Goal: Book appointment/travel/reservation

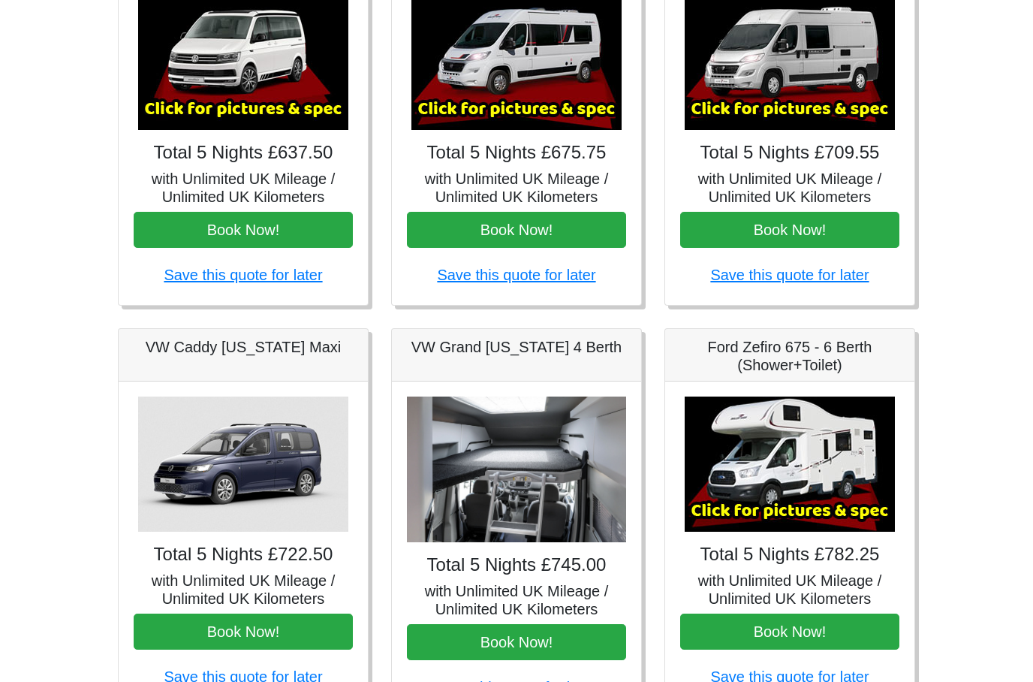
scroll to position [308, 0]
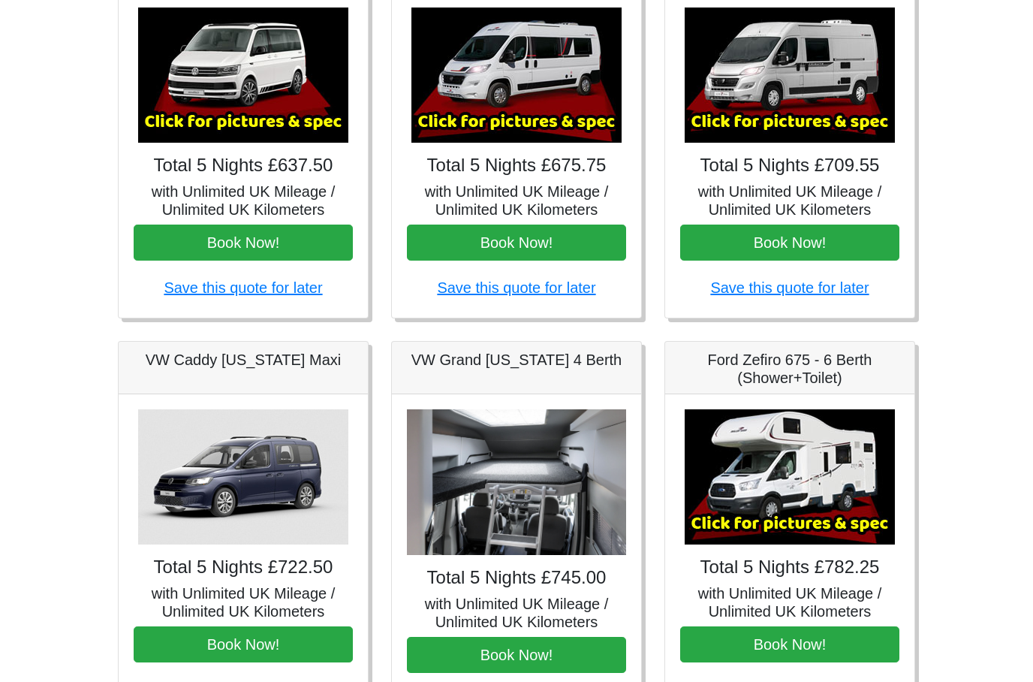
click at [779, 62] on img at bounding box center [790, 75] width 210 height 135
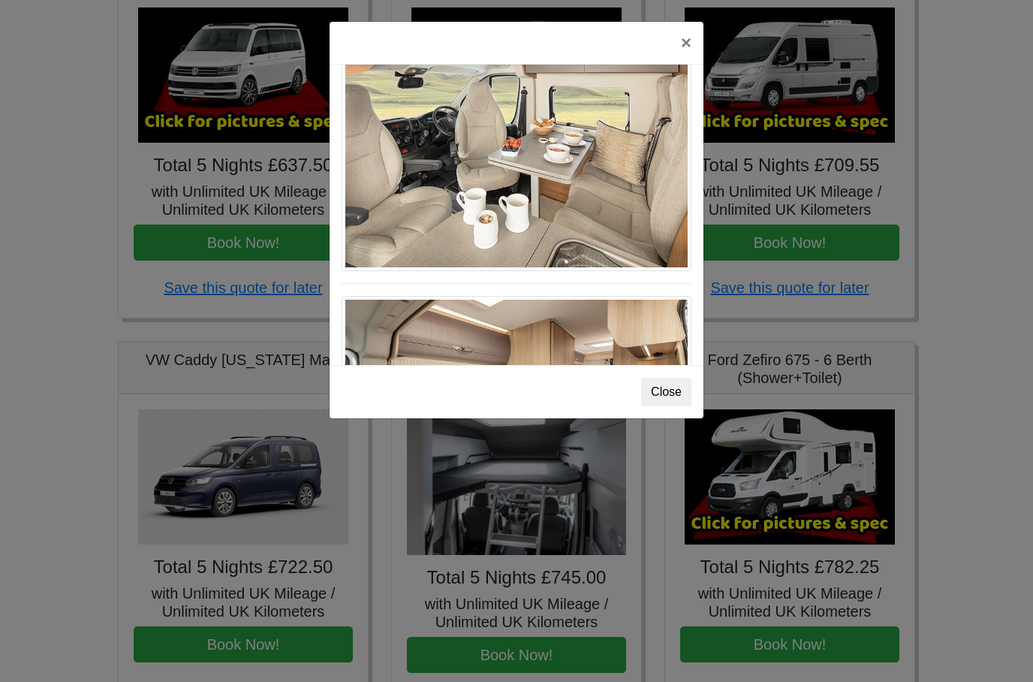
scroll to position [690, 0]
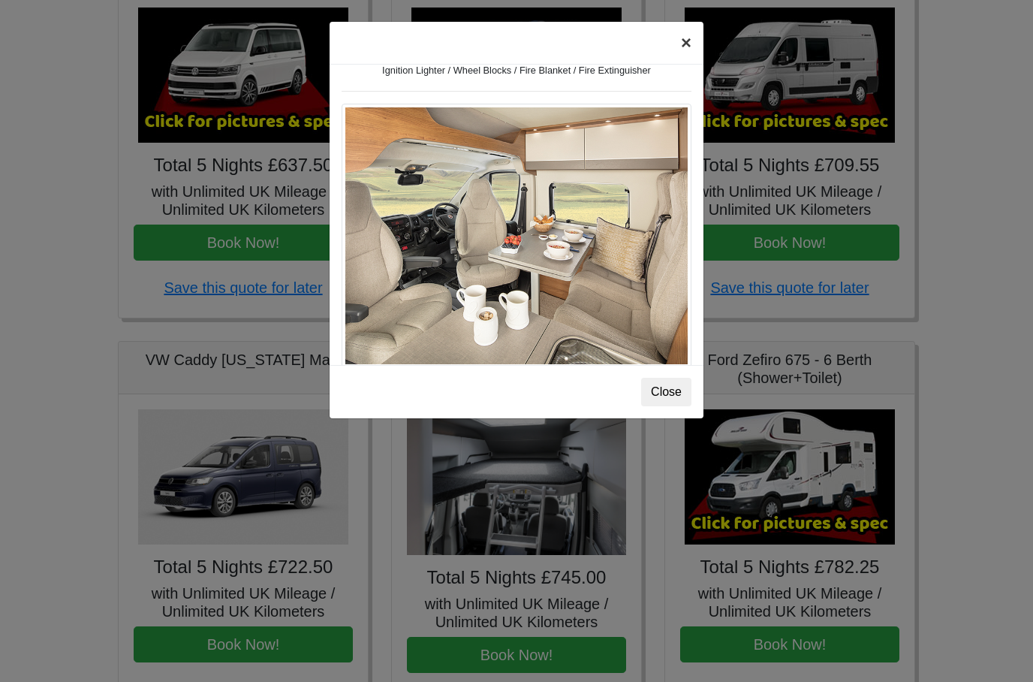
click at [683, 41] on button "×" at bounding box center [686, 43] width 35 height 42
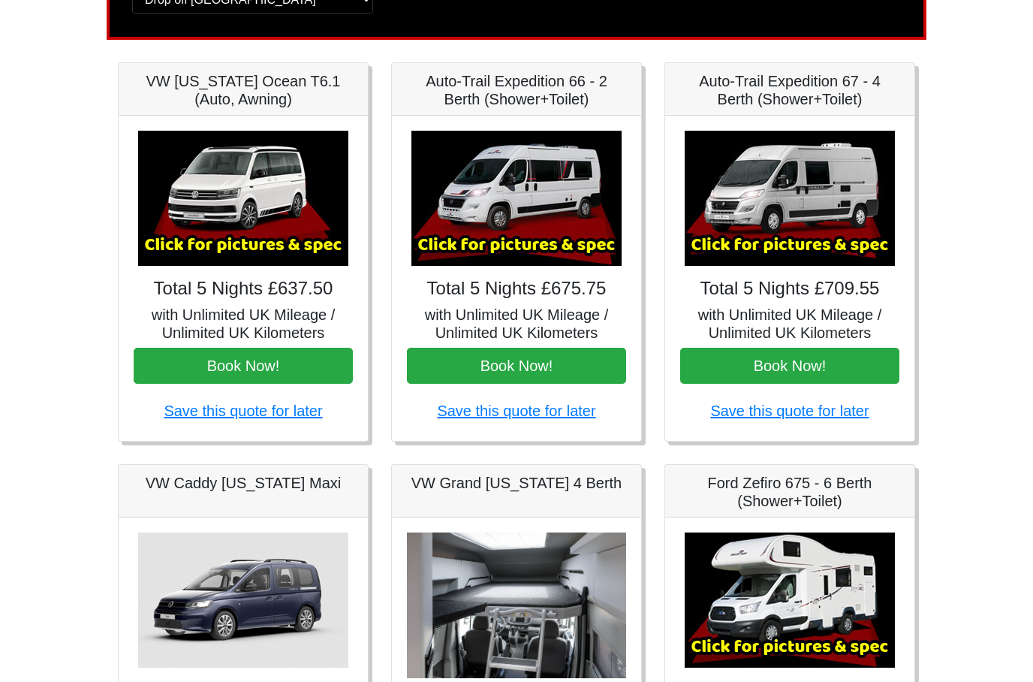
scroll to position [185, 0]
click at [548, 191] on img at bounding box center [516, 198] width 210 height 135
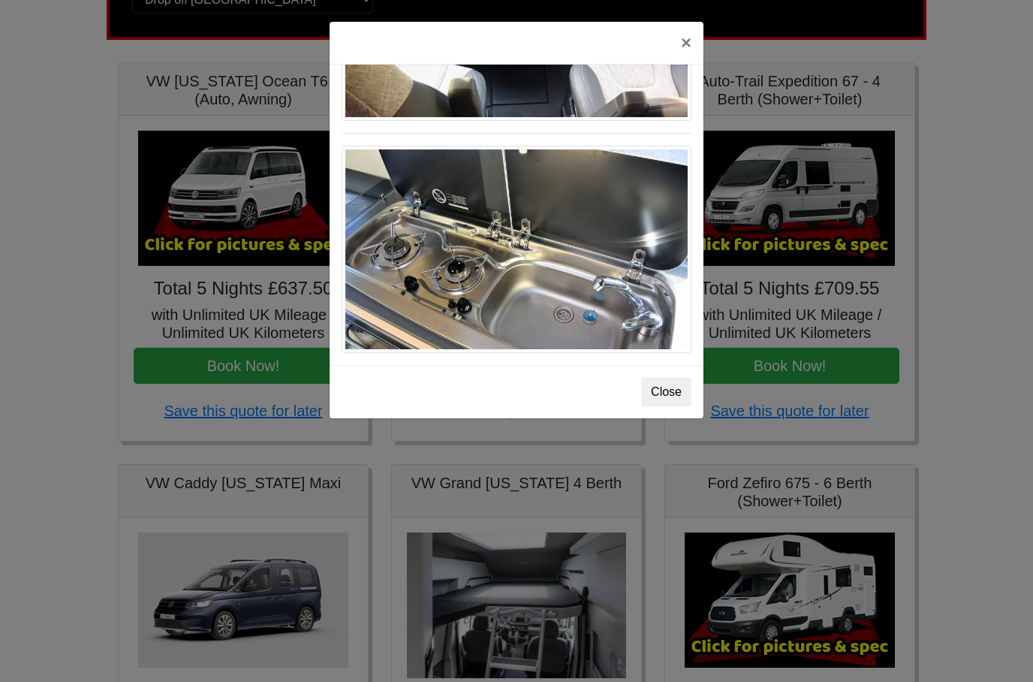
scroll to position [1594, 0]
click at [717, 91] on div "× Fiat [PERSON_NAME] L 2 Spec TECHNICAL DATA Engine: Fiat Ducato 115bhp, 2 litr…" at bounding box center [516, 341] width 1033 height 682
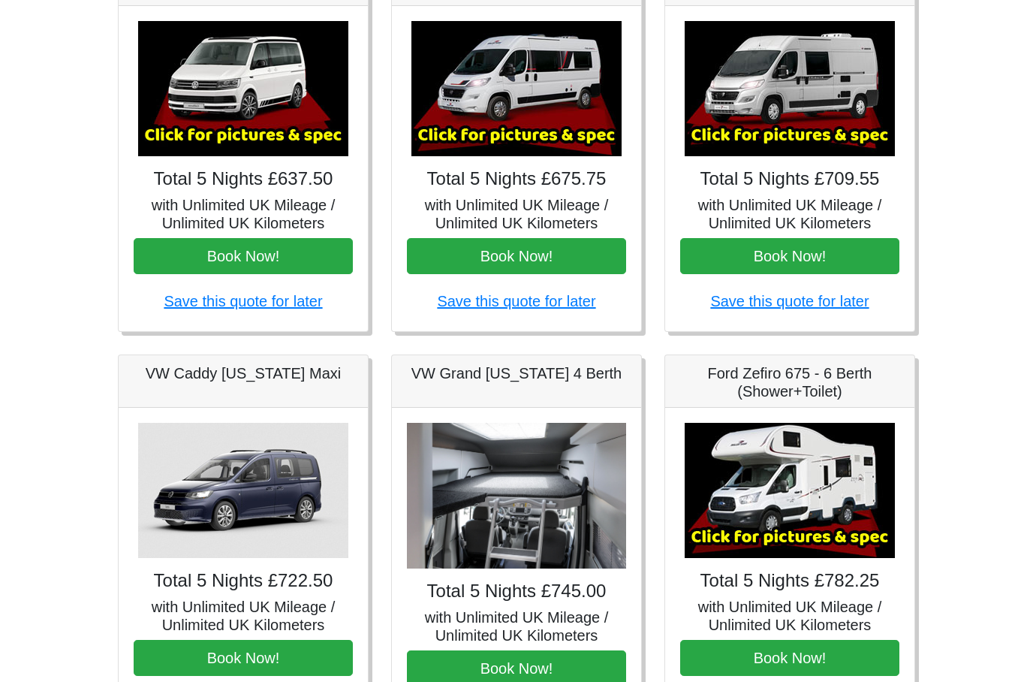
click at [767, 532] on img at bounding box center [790, 490] width 210 height 135
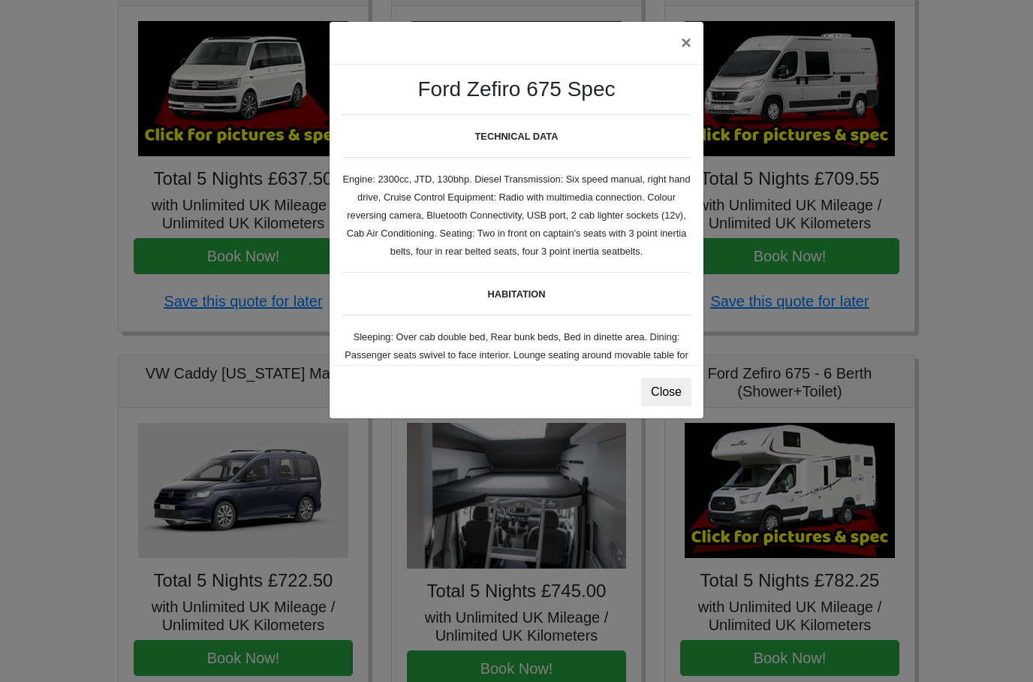
scroll to position [0, 0]
click at [784, 216] on div "× Ford Zefiro 675 Spec TECHNICAL DATA Engine: 2300cc, JTD, 130bhp. Diesel Trans…" at bounding box center [516, 341] width 1033 height 682
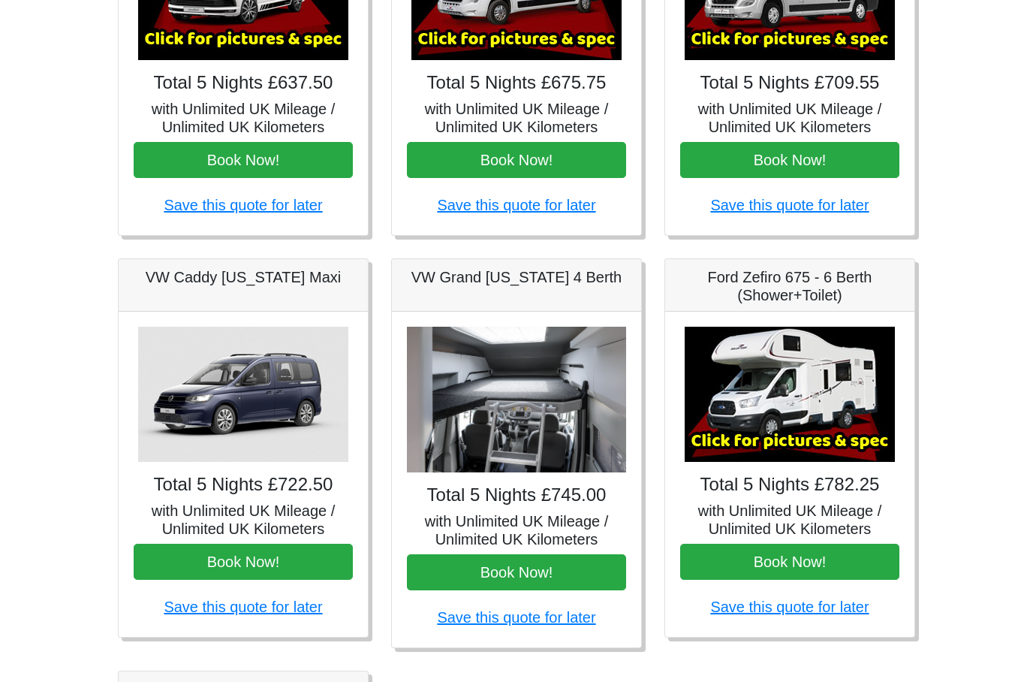
scroll to position [402, 0]
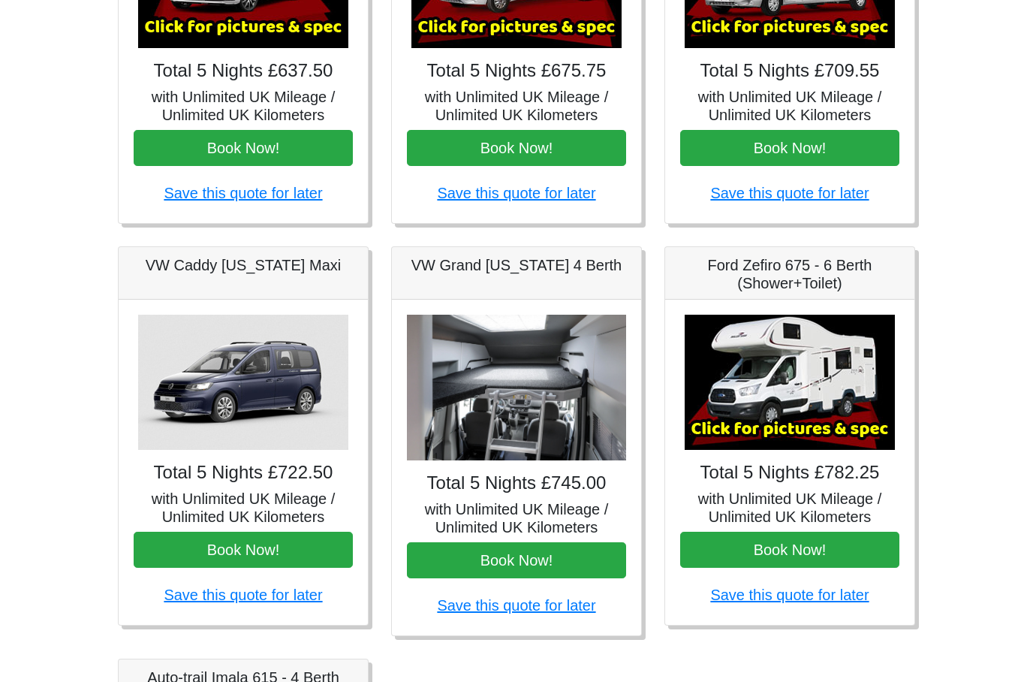
click at [512, 417] on img at bounding box center [516, 388] width 219 height 146
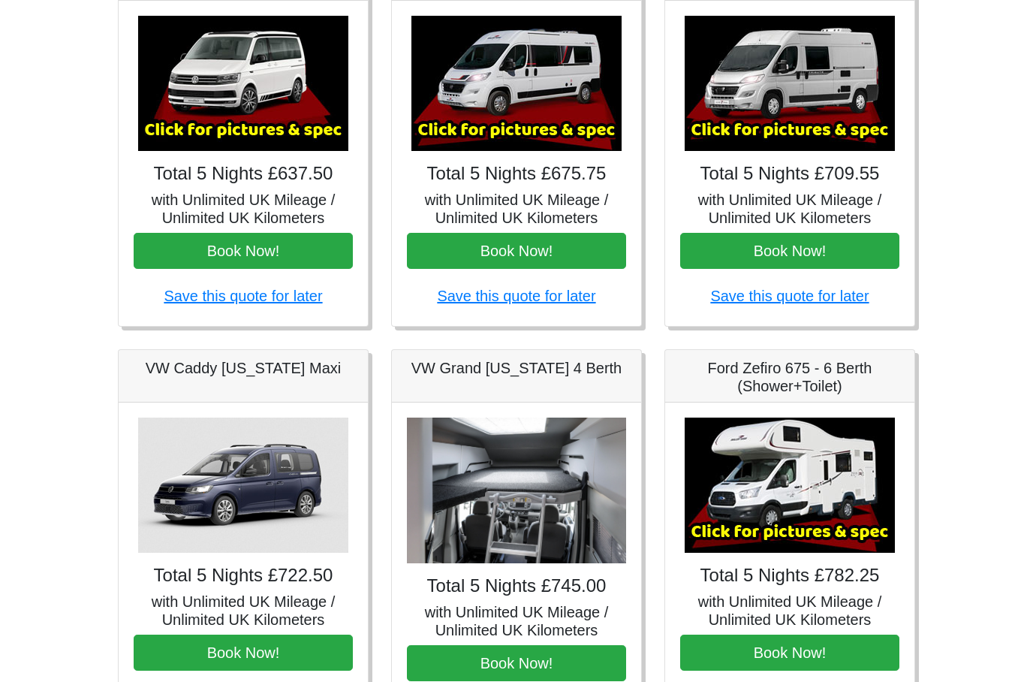
scroll to position [313, 0]
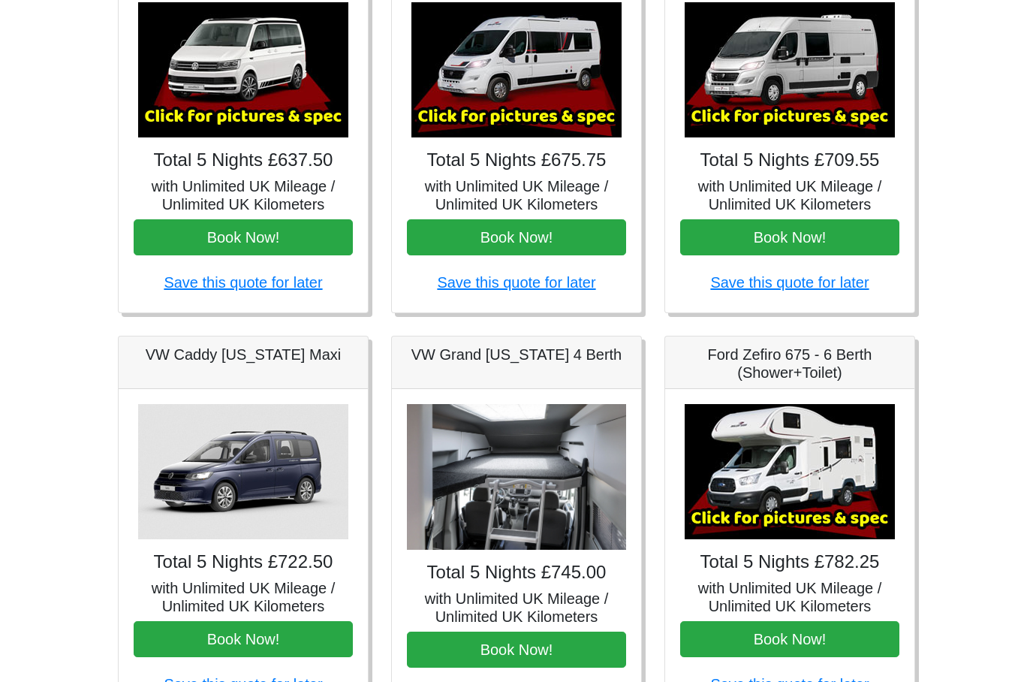
click at [811, 50] on img at bounding box center [790, 69] width 210 height 135
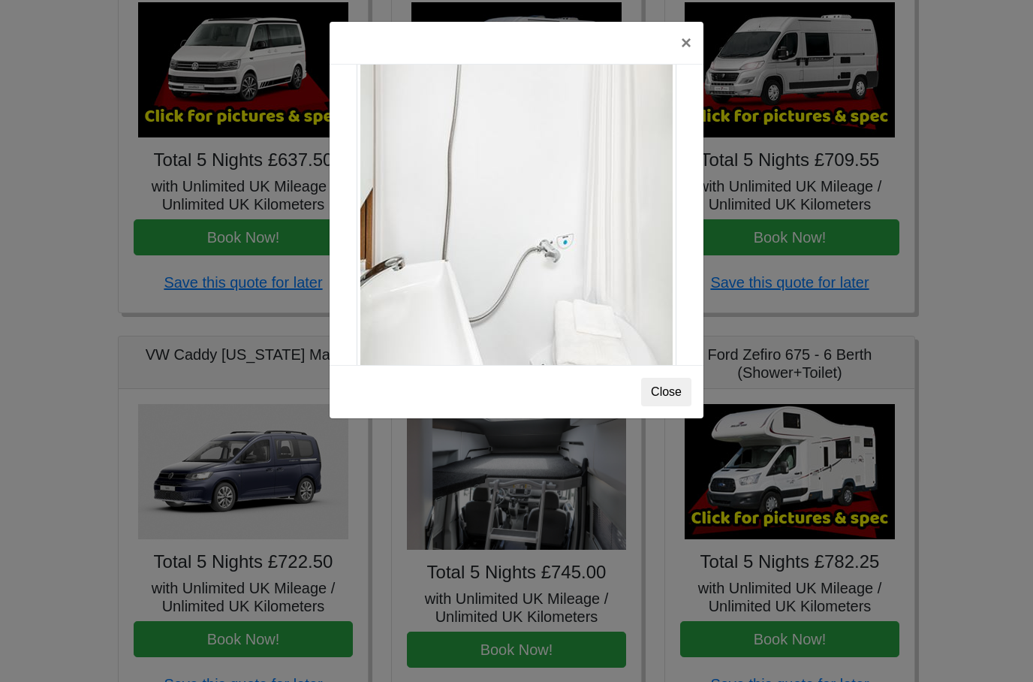
scroll to position [1940, 0]
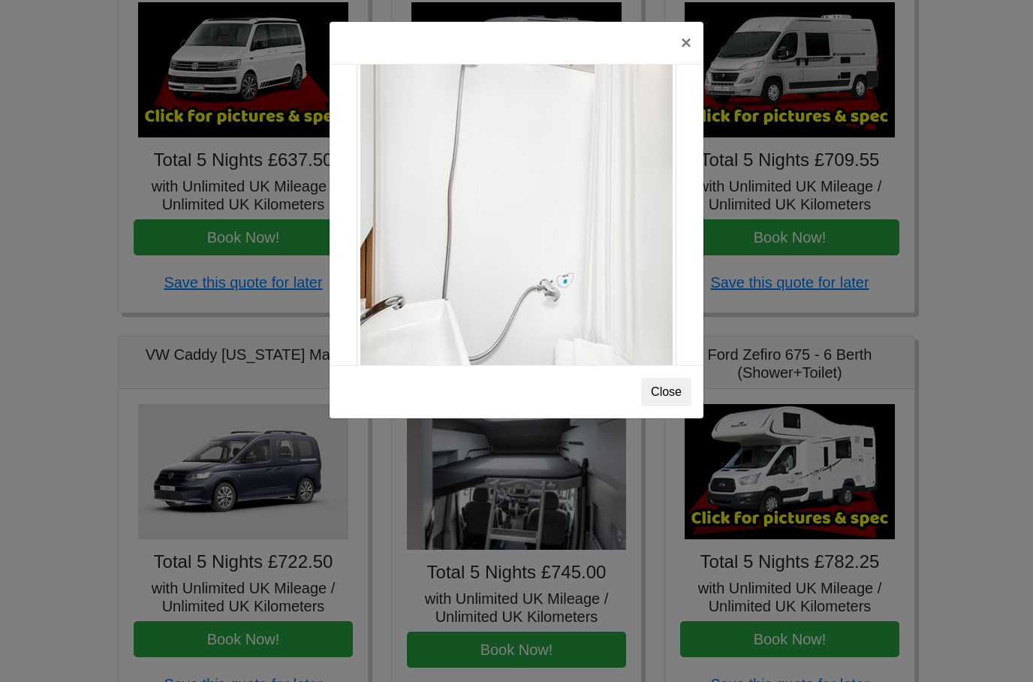
click at [660, 395] on button "Close" at bounding box center [666, 392] width 50 height 29
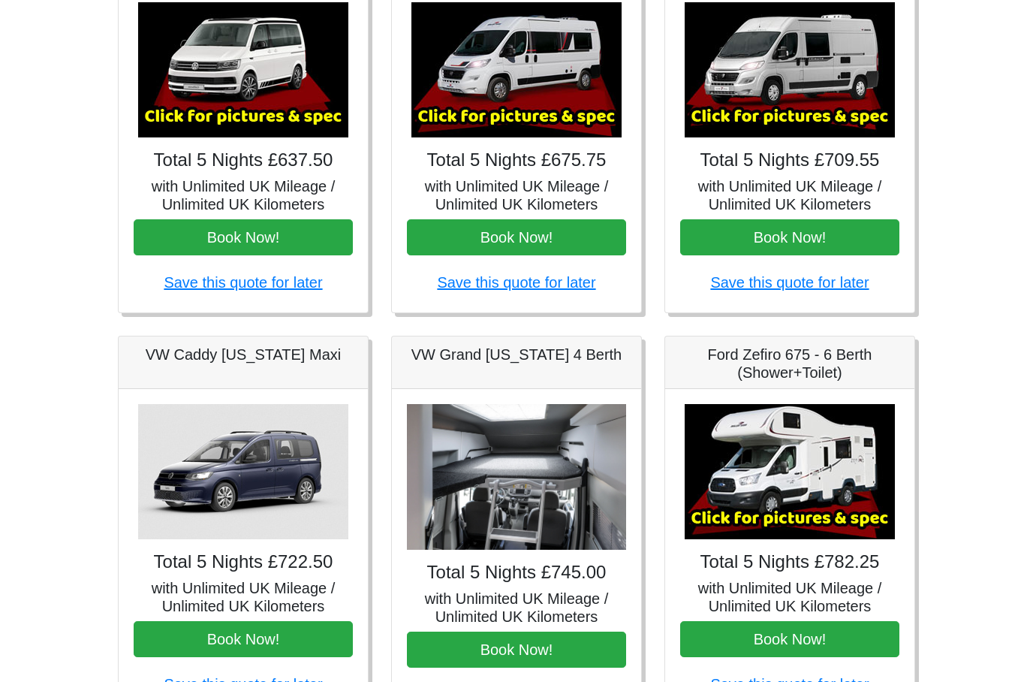
click at [832, 481] on img at bounding box center [790, 471] width 210 height 135
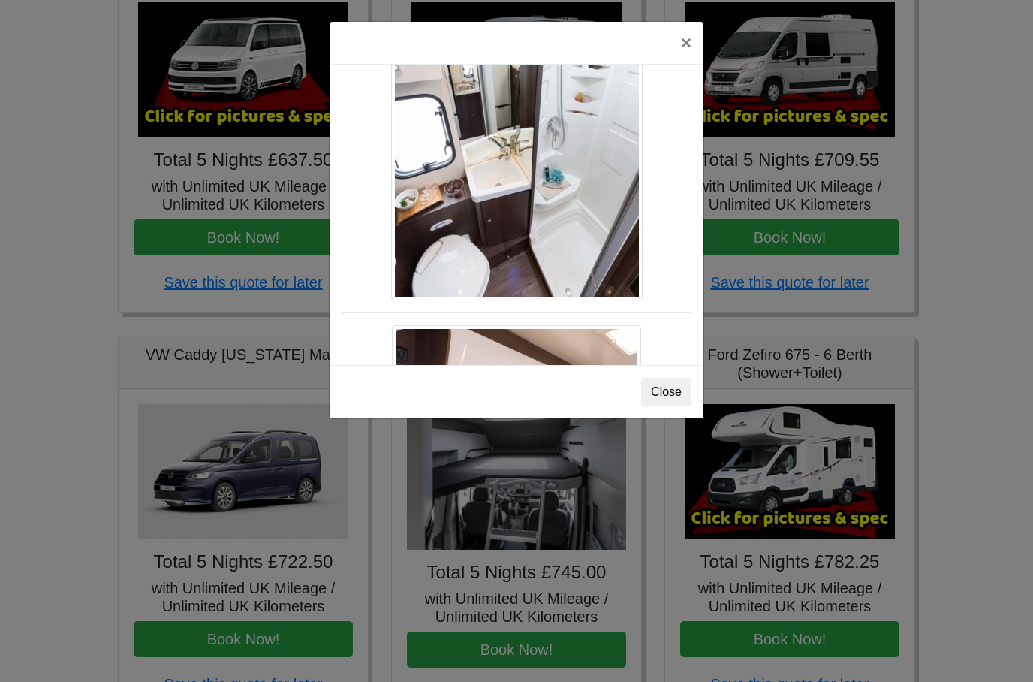
scroll to position [1111, 0]
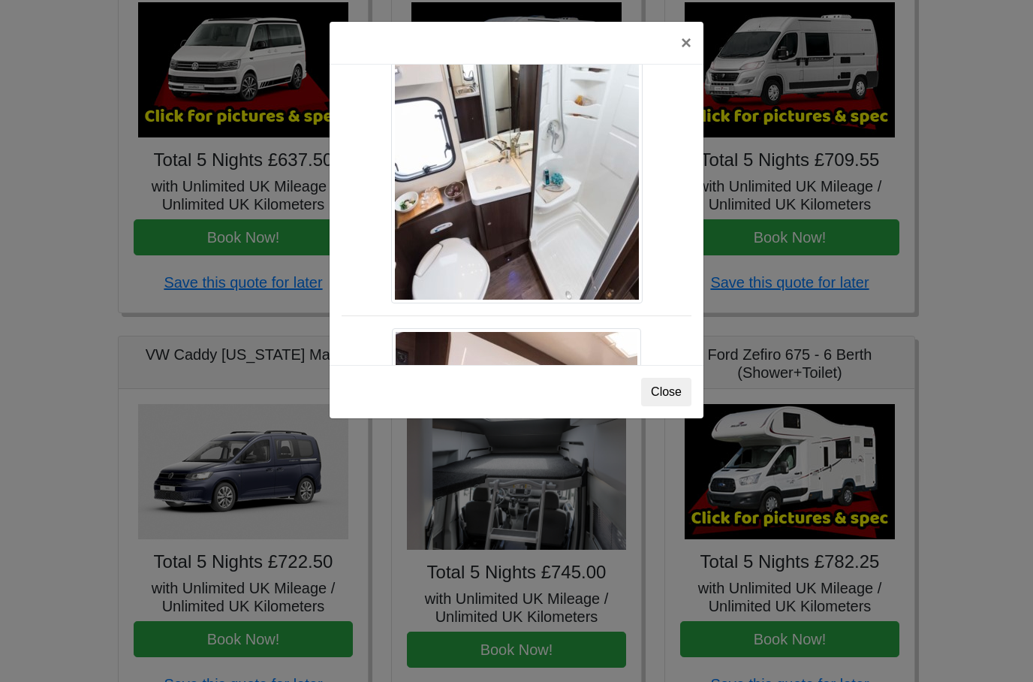
click at [734, 289] on div "× Ford Zefiro 675 Spec TECHNICAL DATA Engine: 2300cc, JTD, 130bhp. Diesel Trans…" at bounding box center [516, 341] width 1033 height 682
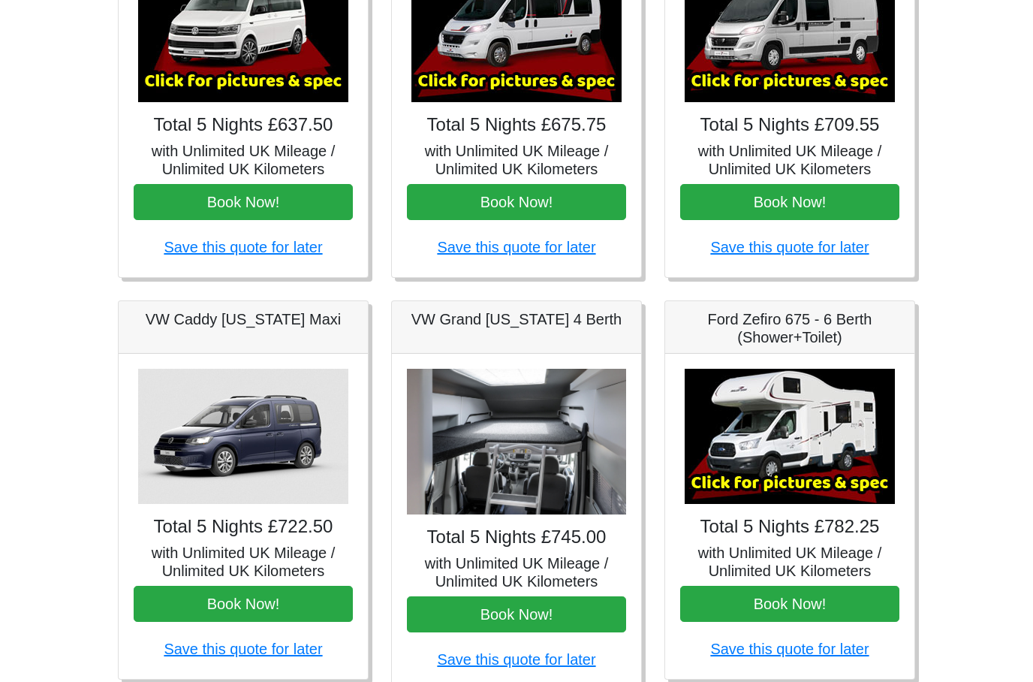
scroll to position [0, 0]
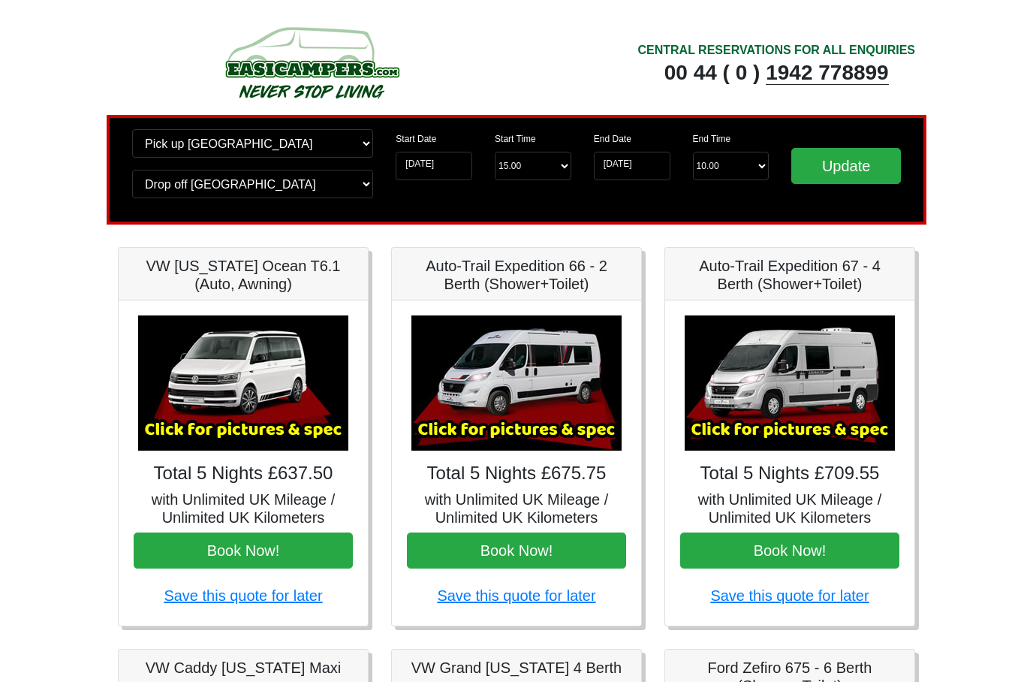
click at [625, 181] on div "End Date [DATE] End Time End Time 10.00 -------- 08.00 am 09.00 am 10.00 am 11.…" at bounding box center [682, 169] width 198 height 81
click at [623, 167] on input "[DATE]" at bounding box center [632, 166] width 77 height 29
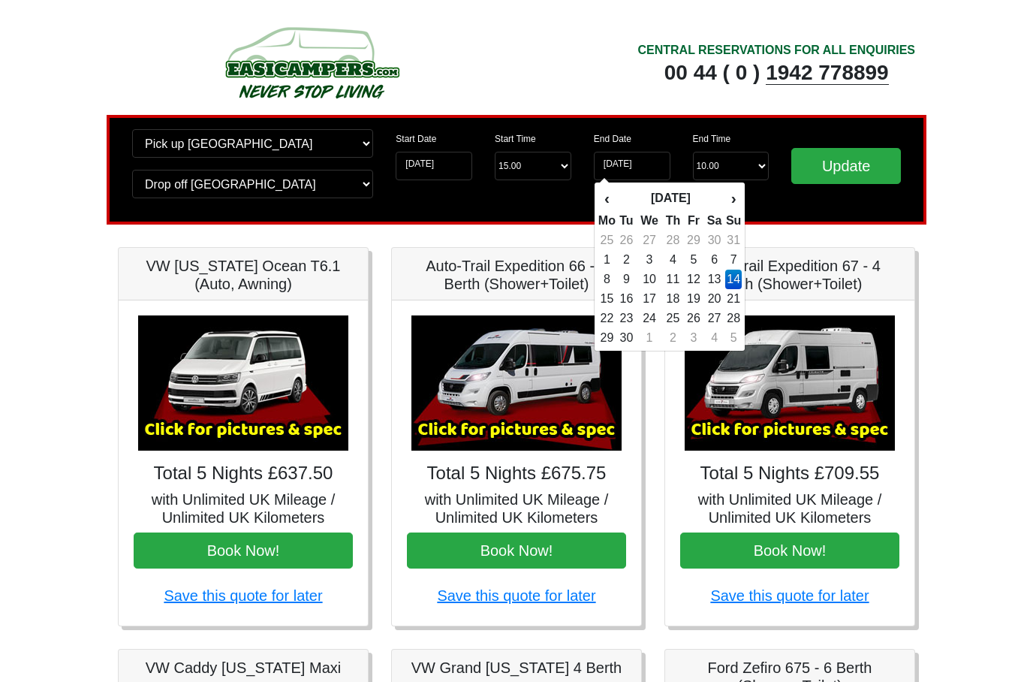
click at [708, 281] on td "13" at bounding box center [715, 280] width 22 height 20
type input "[DATE]"
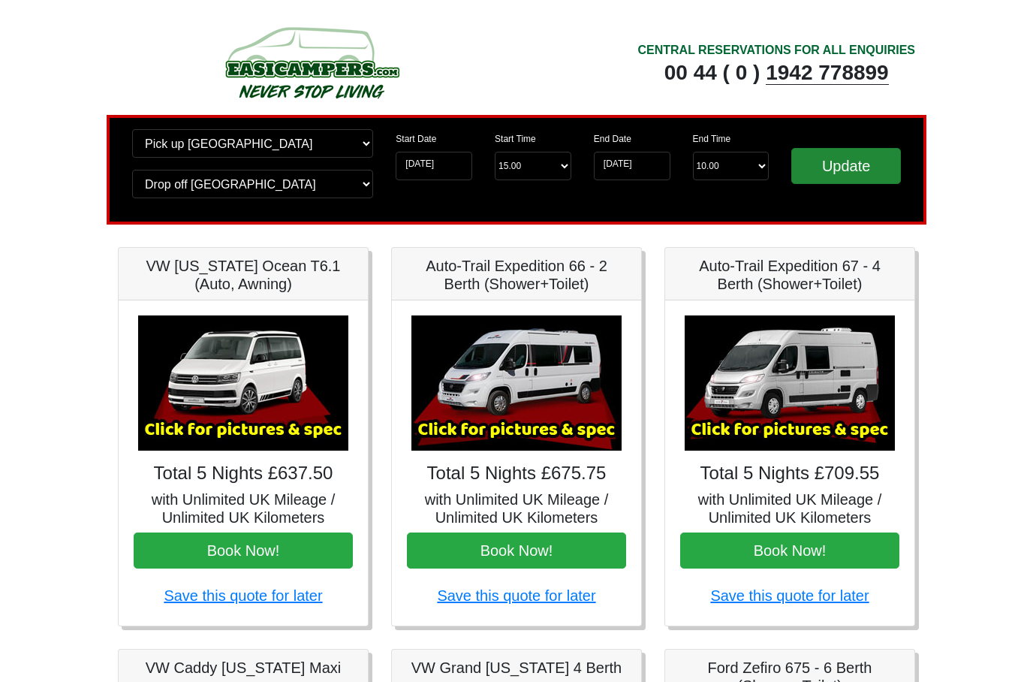
click at [839, 166] on input "Update" at bounding box center [846, 166] width 110 height 36
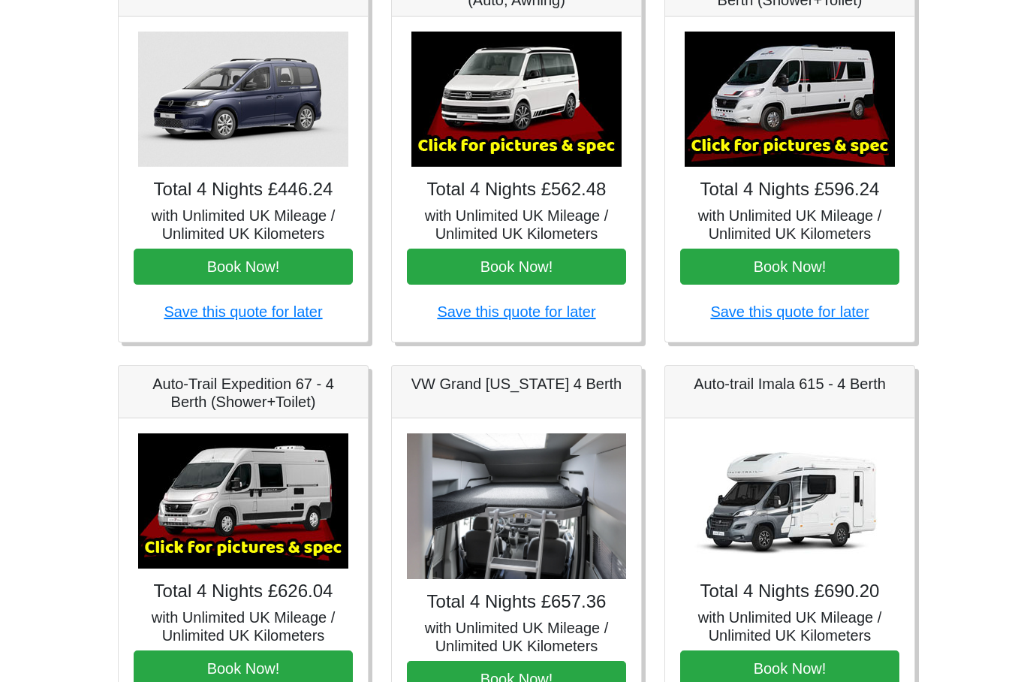
scroll to position [276, 0]
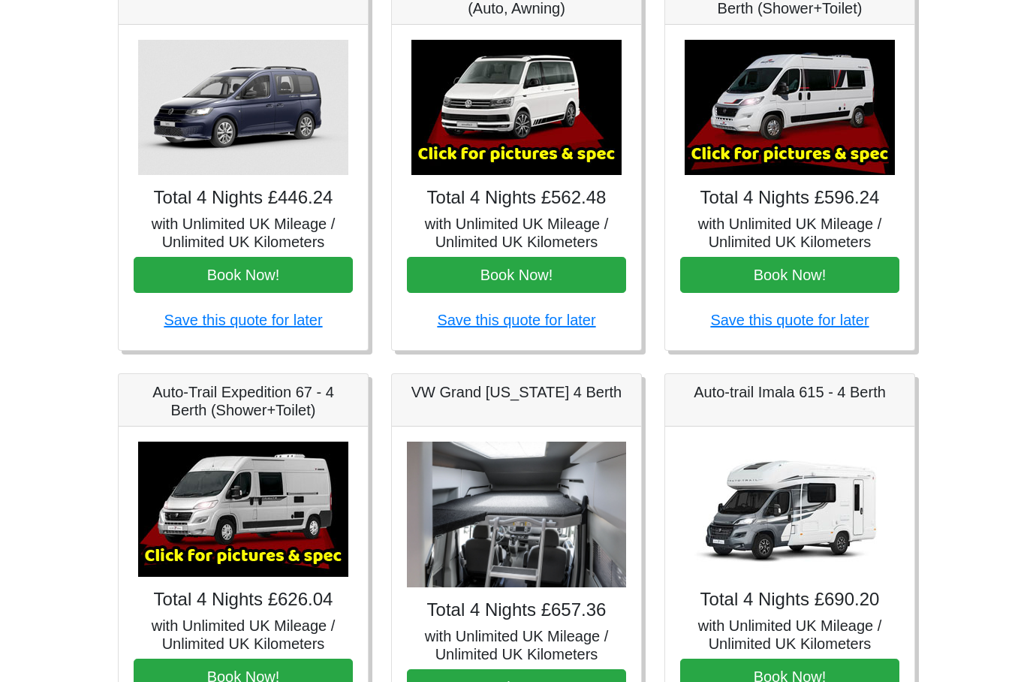
click at [797, 125] on img at bounding box center [790, 107] width 210 height 135
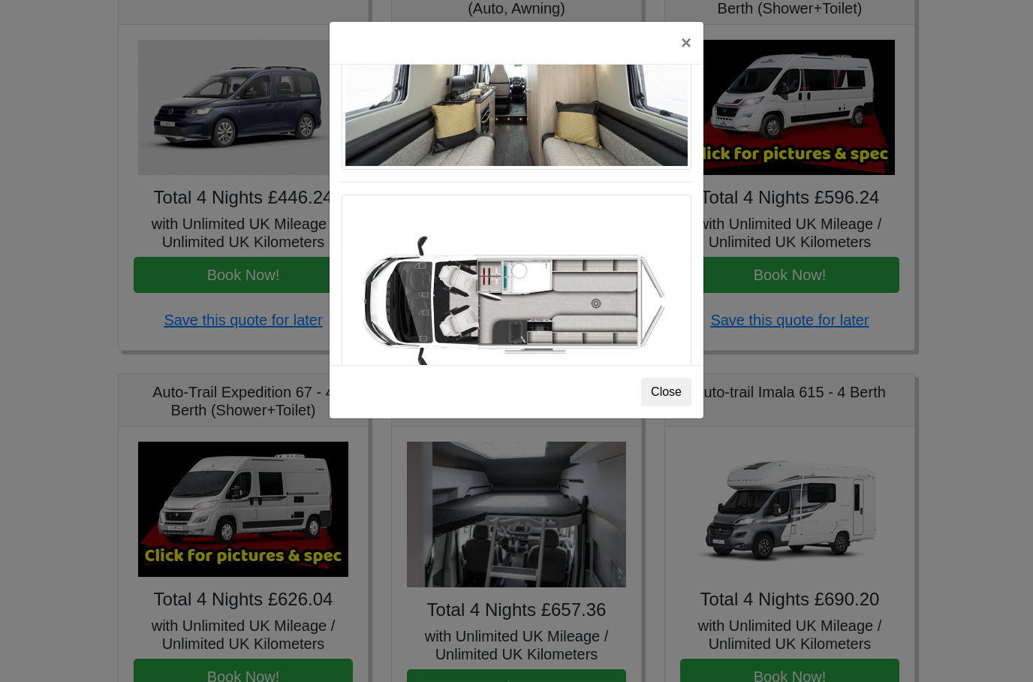
scroll to position [974, 0]
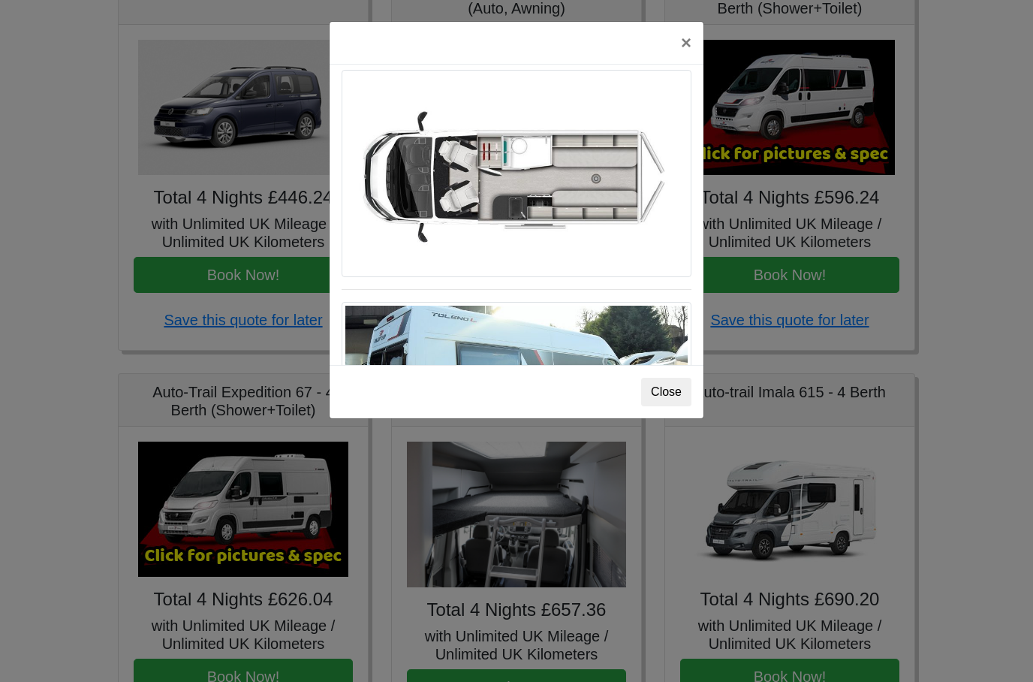
click at [810, 294] on div "× Fiat [PERSON_NAME] L 2 Spec TECHNICAL DATA Engine: Fiat Ducato 115bhp, 2 litr…" at bounding box center [516, 341] width 1033 height 682
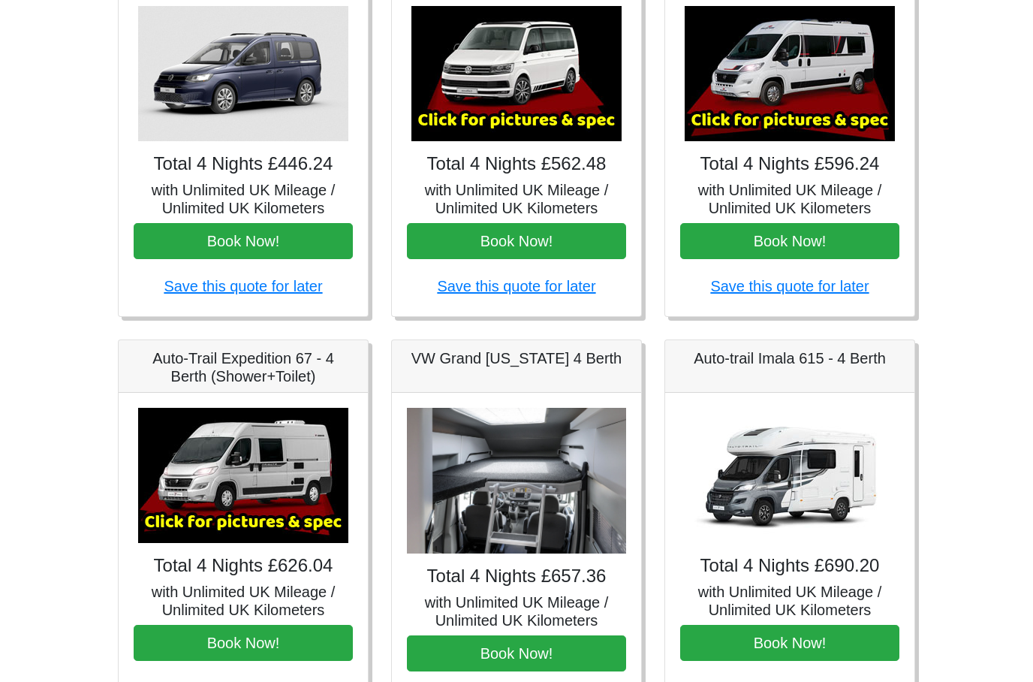
scroll to position [309, 0]
click at [225, 479] on img at bounding box center [243, 475] width 210 height 135
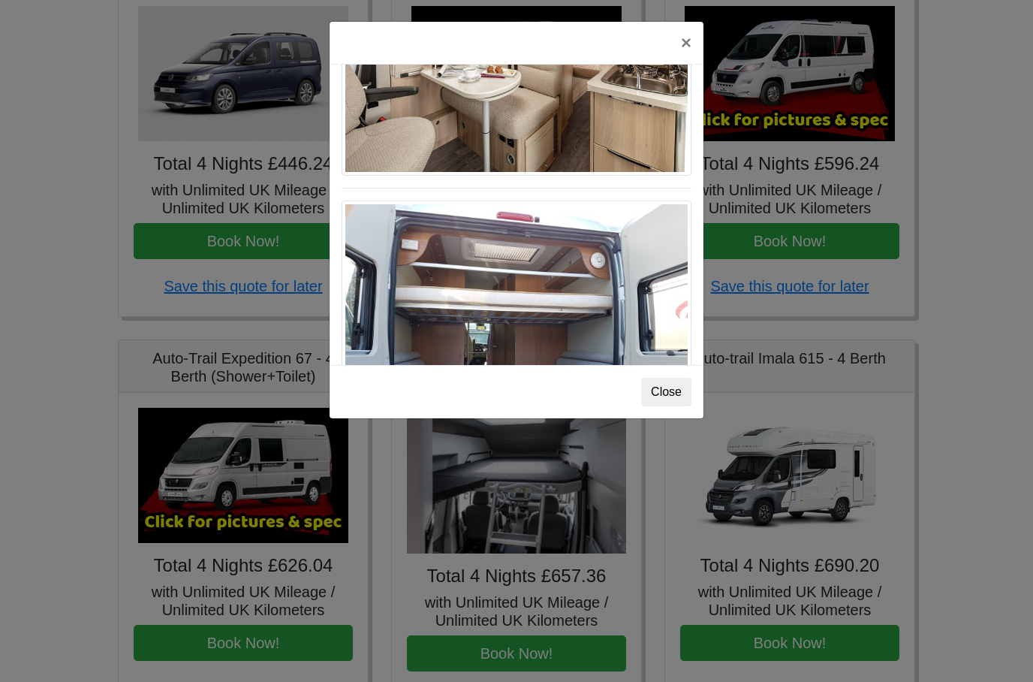
click at [812, 415] on div "× Auto-trail Tribute 669 Spec TECHNICAL DATA Engine: Fiat Ducato 115bhp, 2 litr…" at bounding box center [516, 341] width 1033 height 682
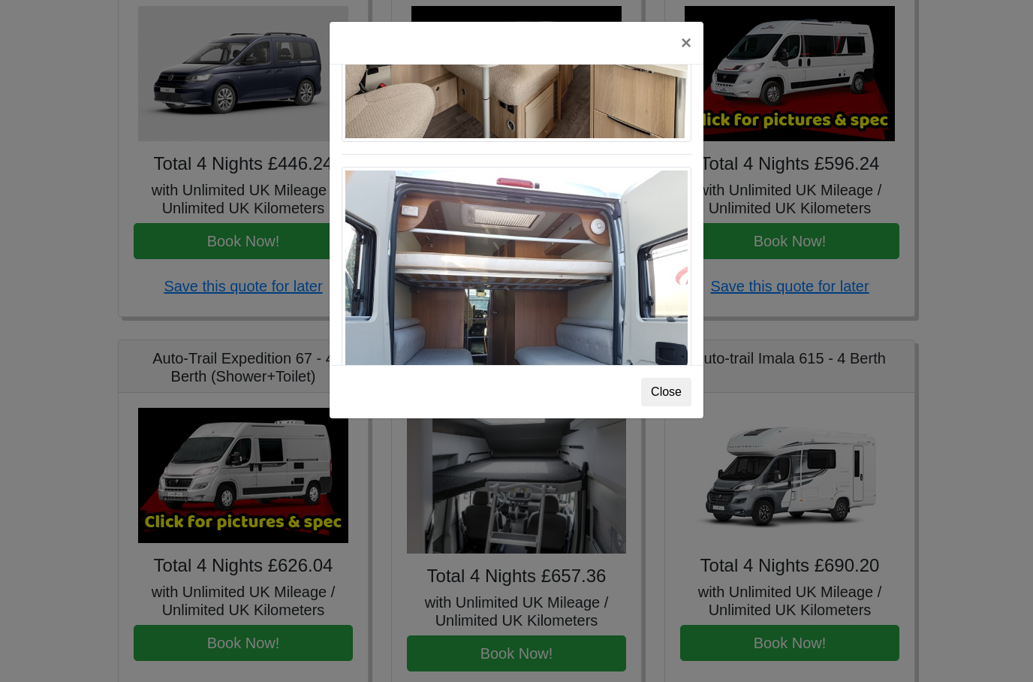
scroll to position [0, 0]
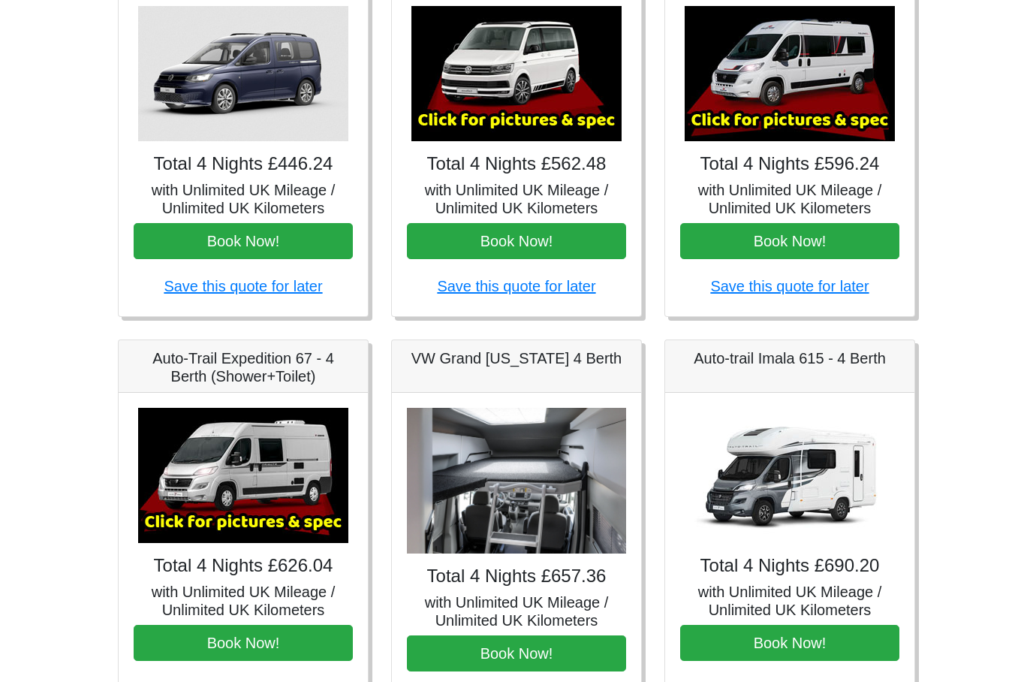
click at [762, 487] on img at bounding box center [790, 475] width 210 height 135
click at [797, 489] on img at bounding box center [790, 475] width 210 height 135
click at [952, 439] on body "CENTRAL RESERVATIONS FOR ALL ENQUIRIES 00 44 ( 0 ) 1942 778899 Easicampers Book…" at bounding box center [516, 440] width 1033 height 1499
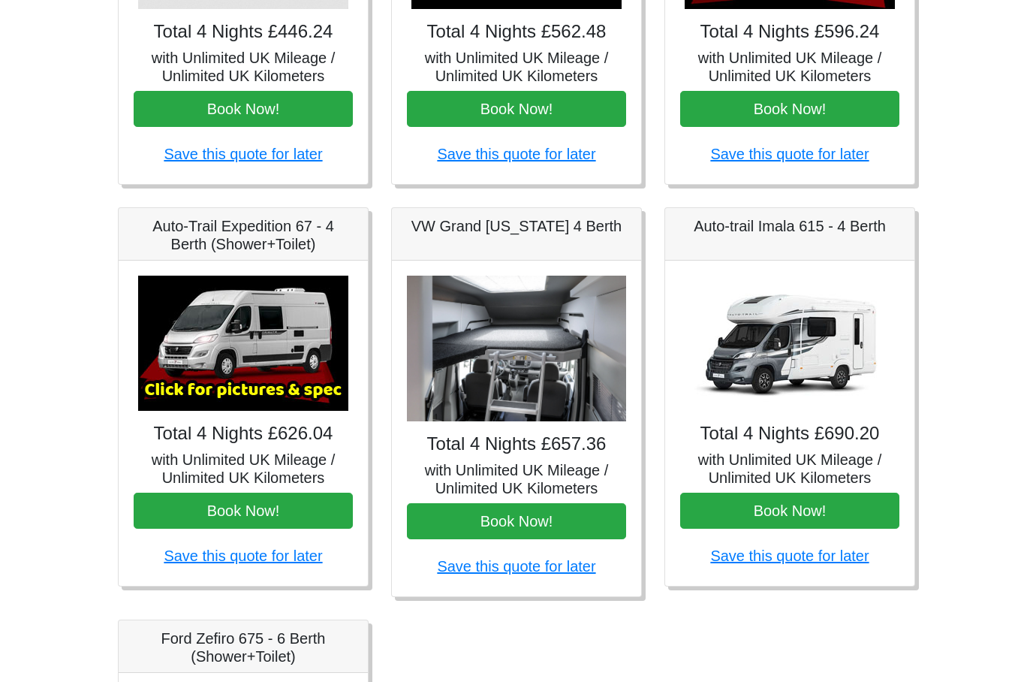
click at [794, 398] on img at bounding box center [790, 343] width 210 height 135
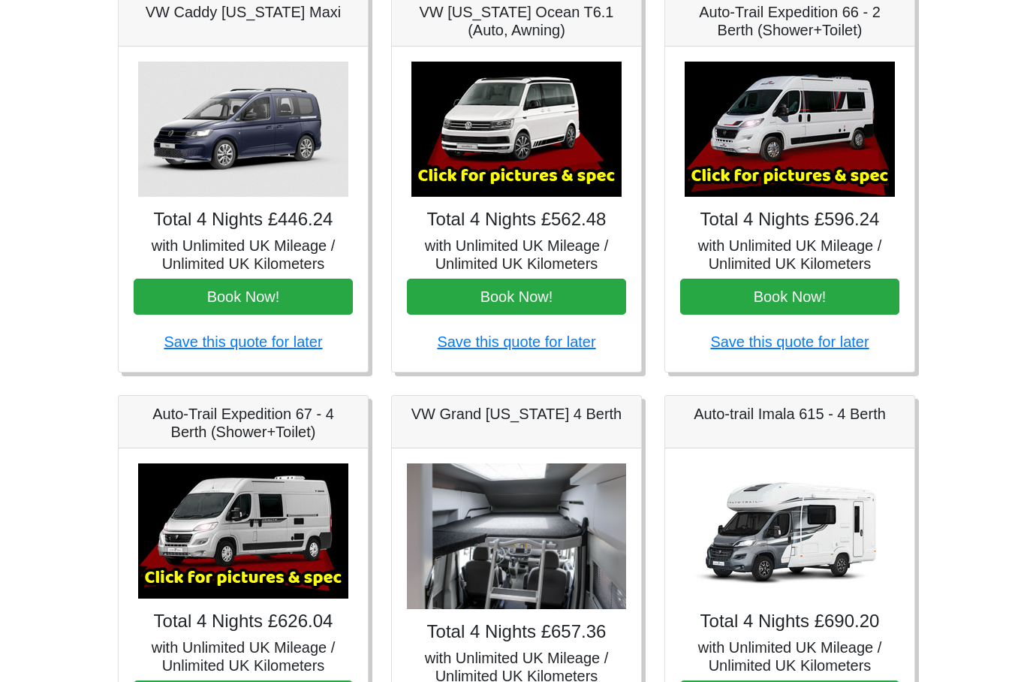
scroll to position [251, 0]
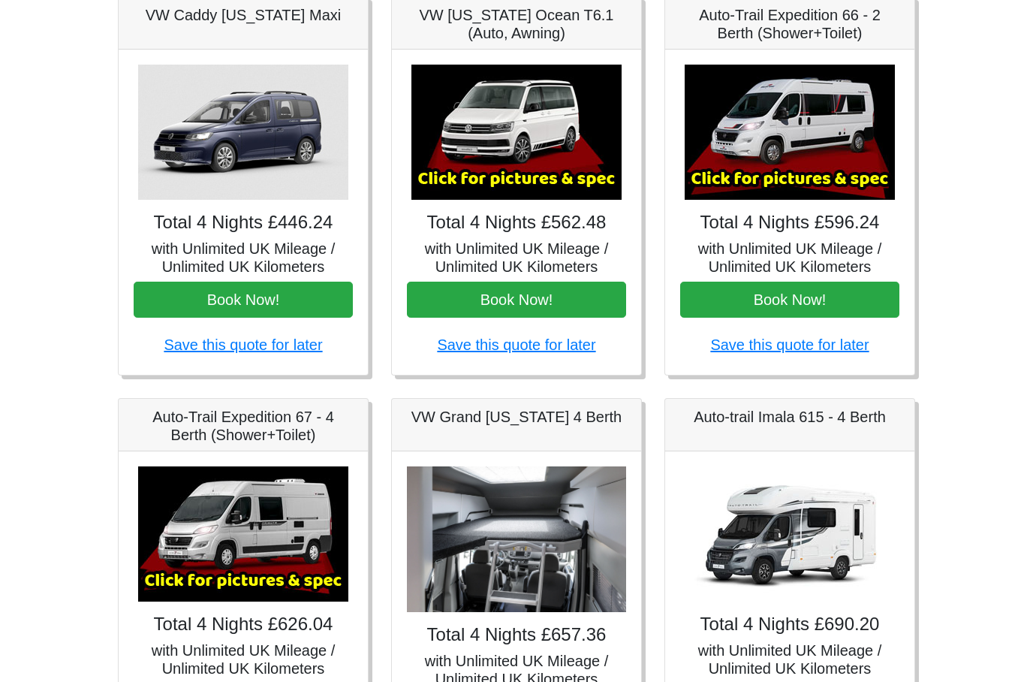
click at [539, 89] on img at bounding box center [516, 132] width 210 height 135
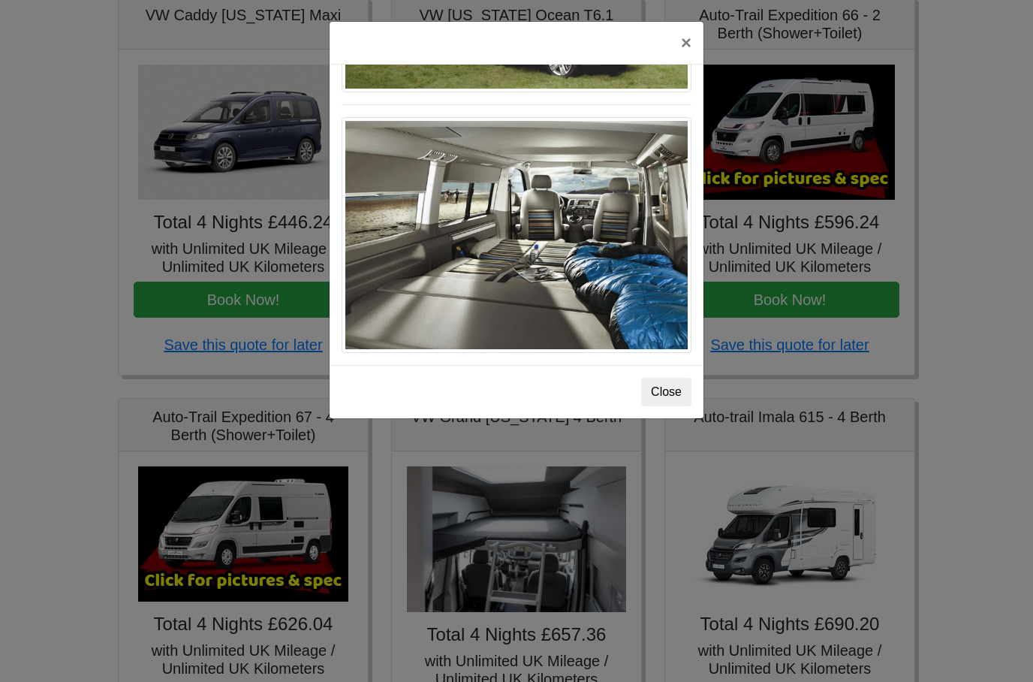
scroll to position [1674, 0]
click at [900, 149] on div "× VW California Ocean T6 Spec TECHNICAL DATA Engine: Diesel Transmission: DSG A…" at bounding box center [516, 341] width 1033 height 682
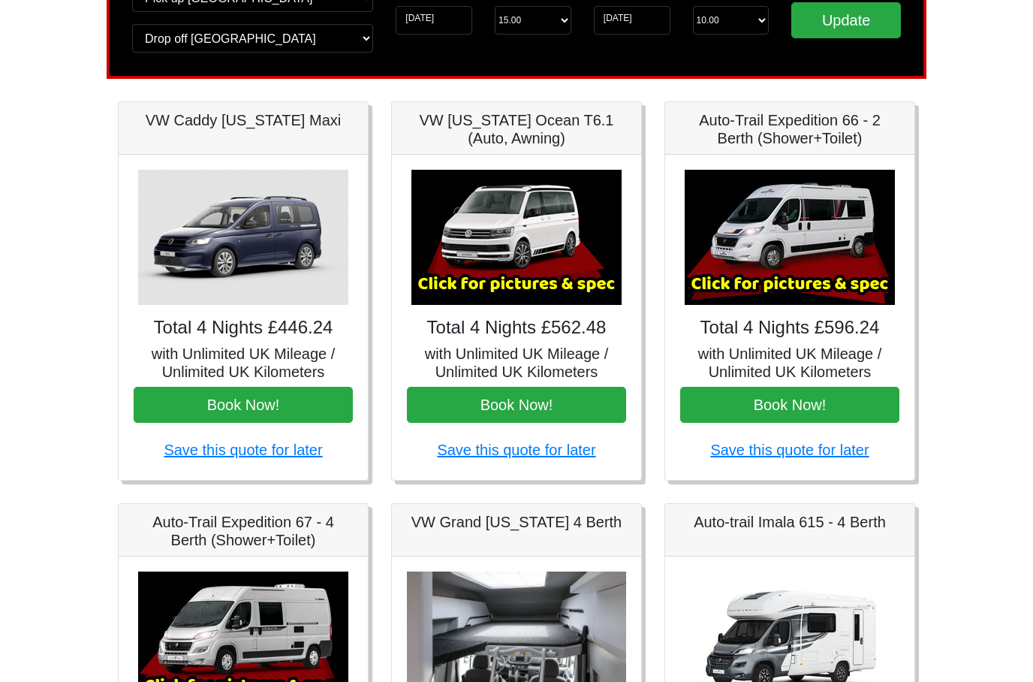
scroll to position [146, 0]
click at [811, 254] on img at bounding box center [790, 237] width 210 height 135
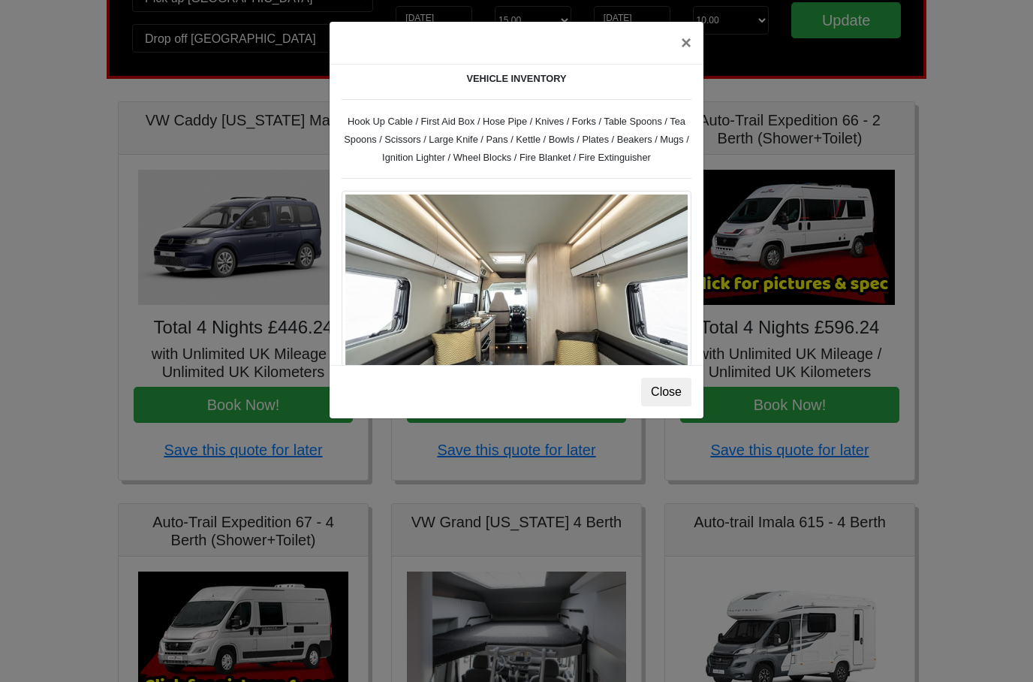
scroll to position [708, 0]
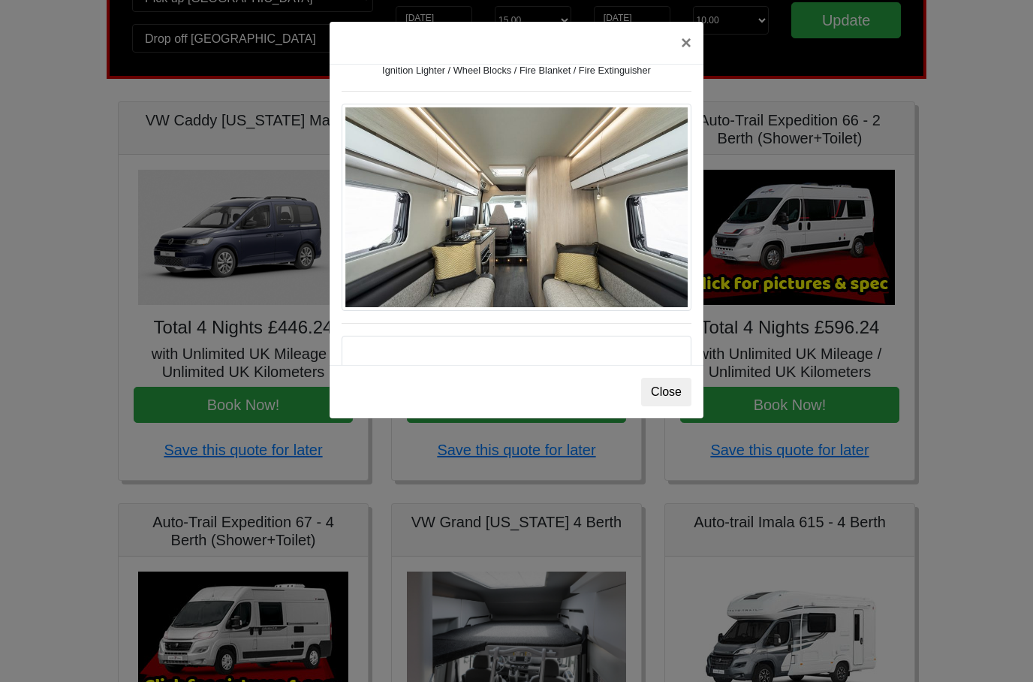
click at [977, 285] on div "× Fiat [PERSON_NAME] L 2 Spec TECHNICAL DATA Engine: Fiat Ducato 115bhp, 2 litr…" at bounding box center [516, 341] width 1033 height 682
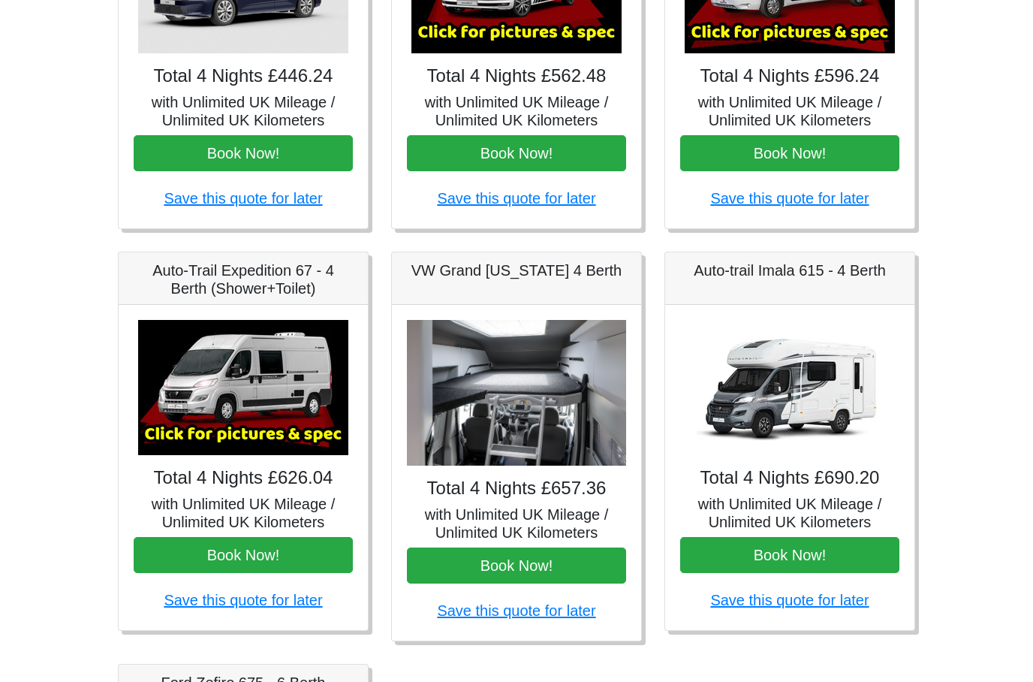
click at [815, 378] on img at bounding box center [790, 388] width 210 height 135
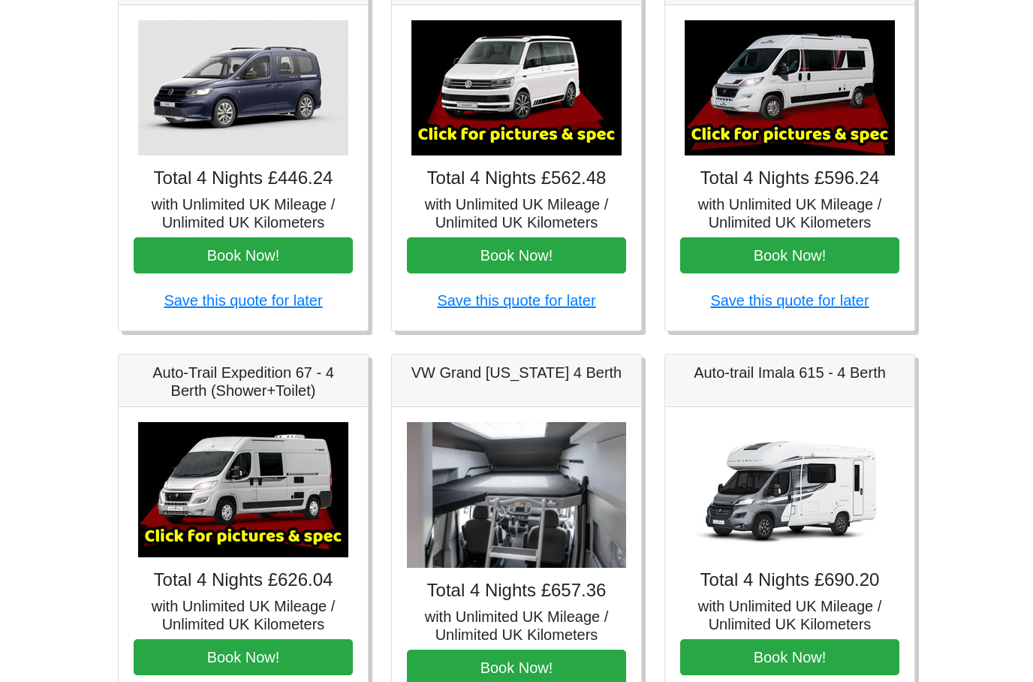
scroll to position [0, 0]
